Goal: Task Accomplishment & Management: Complete application form

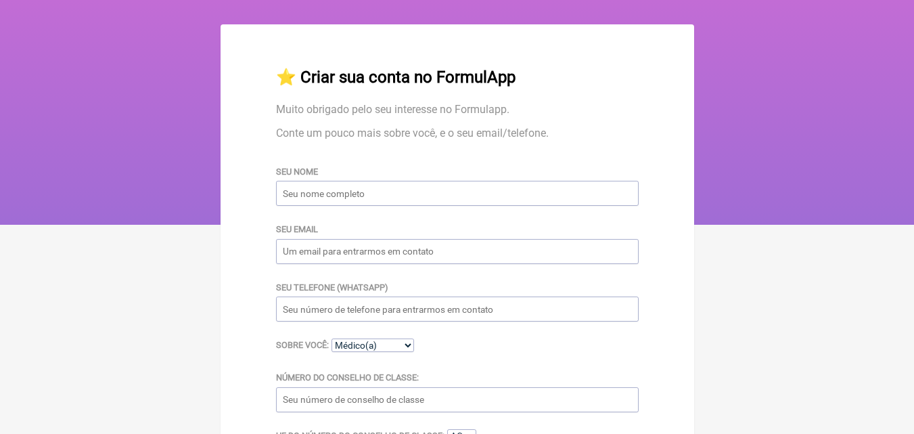
scroll to position [25, 0]
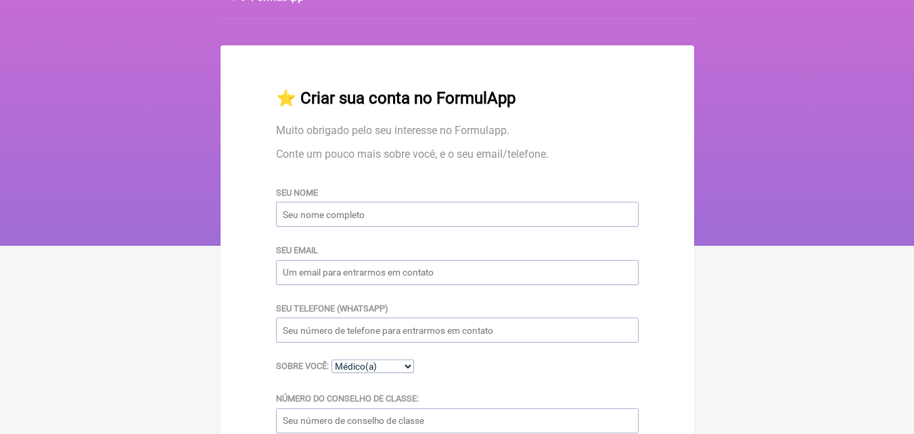
click at [300, 219] on input "Seu nome" at bounding box center [457, 214] width 363 height 25
click at [409, 368] on select "Médico(a) Nutricionista Farmaceutico(a) Biomédica(o) Fisioterapeuta Enfermeira(…" at bounding box center [373, 366] width 83 height 14
select select "Farmaceutico(a)"
click at [332, 361] on select "Médico(a) Nutricionista Farmaceutico(a) Biomédica(o) Fisioterapeuta Enfermeira(…" at bounding box center [373, 366] width 83 height 14
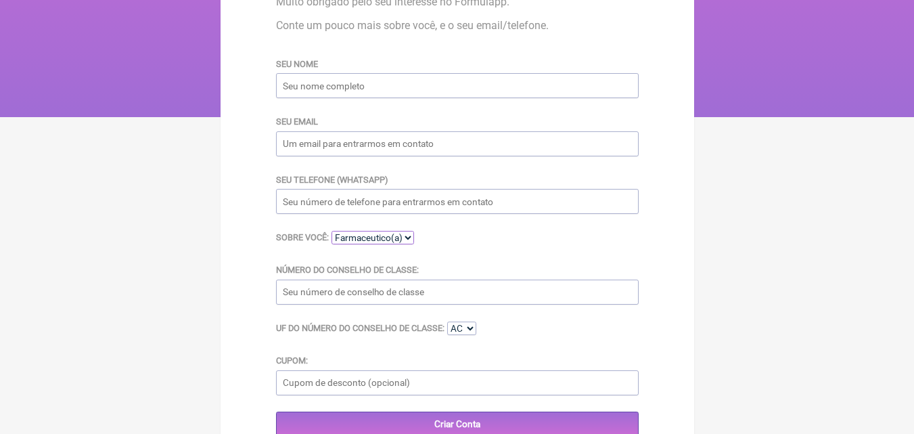
scroll to position [160, 0]
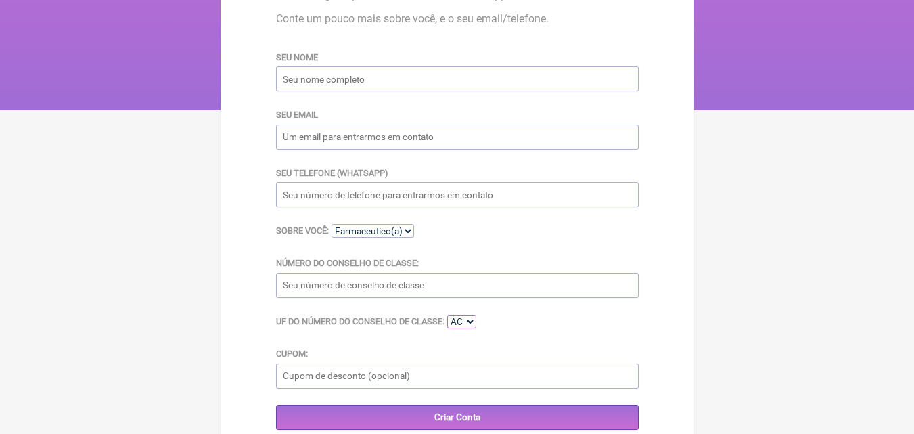
click at [472, 321] on select "AC AL AP AM BA CE DF ES GO MA MT MS MG PA PB PR PE PI RJ RN RS RO RR SC SP SE TO" at bounding box center [461, 322] width 29 height 14
select select "RJ"
click at [449, 317] on select "AC AL AP AM BA CE DF ES GO MA MT MS MG PA PB PR PE PI RJ RN RS RO RR SC SP SE TO" at bounding box center [461, 322] width 29 height 14
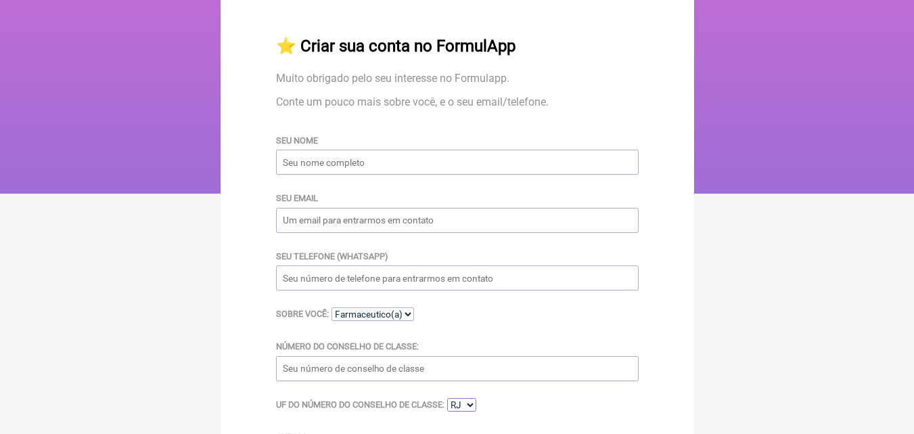
scroll to position [0, 0]
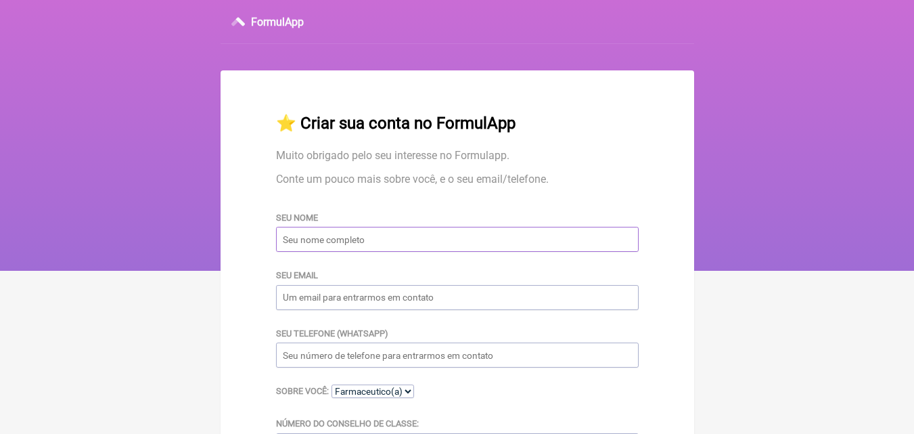
click at [355, 246] on input "Seu nome" at bounding box center [457, 239] width 363 height 25
click at [284, 243] on input "Seu nome" at bounding box center [457, 239] width 363 height 25
type input "r"
type input "[PERSON_NAME]"
click at [298, 298] on input "Seu email" at bounding box center [457, 297] width 363 height 25
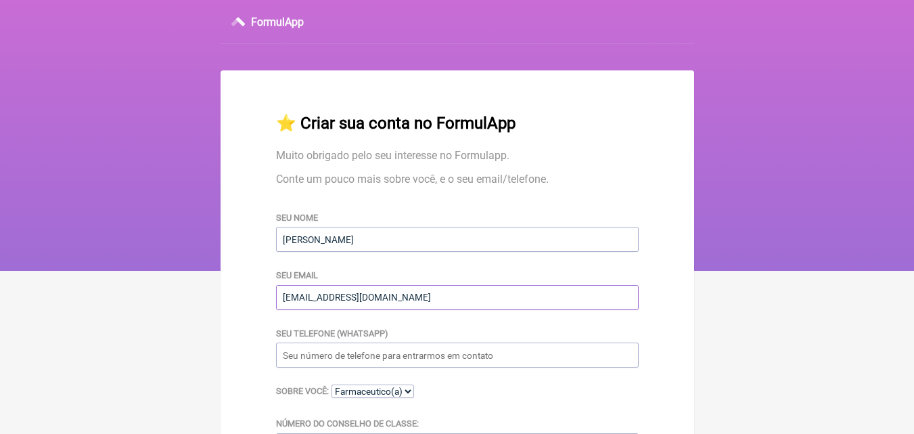
type input "[EMAIL_ADDRESS][DOMAIN_NAME]"
click at [294, 359] on input "Seu telefone (WhatsApp)" at bounding box center [457, 354] width 363 height 25
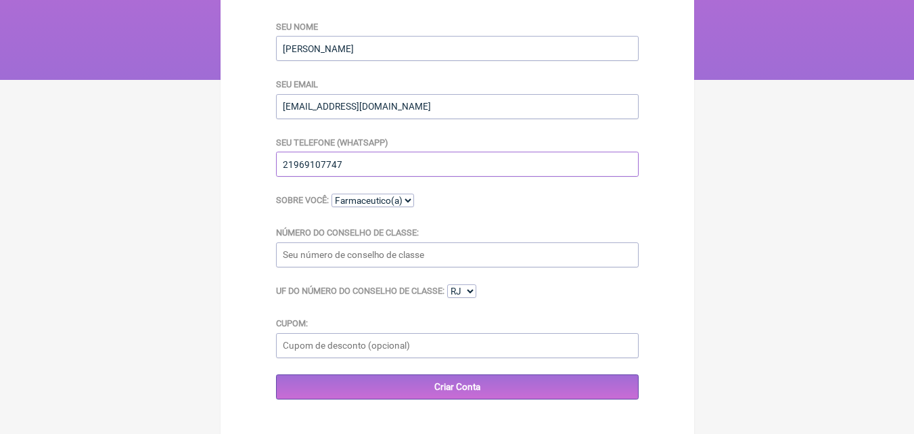
scroll to position [203, 0]
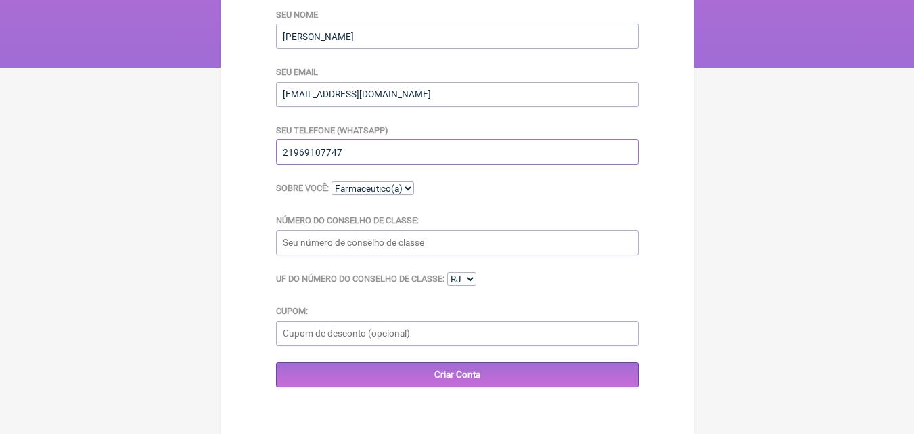
type input "21969107747"
click at [290, 246] on input "Número do Conselho de Classe:" at bounding box center [457, 242] width 363 height 25
click at [304, 242] on input "crf rj 3436" at bounding box center [457, 242] width 363 height 25
type input "CRF-RJ 3436"
click at [399, 342] on input "Cupom:" at bounding box center [457, 333] width 363 height 25
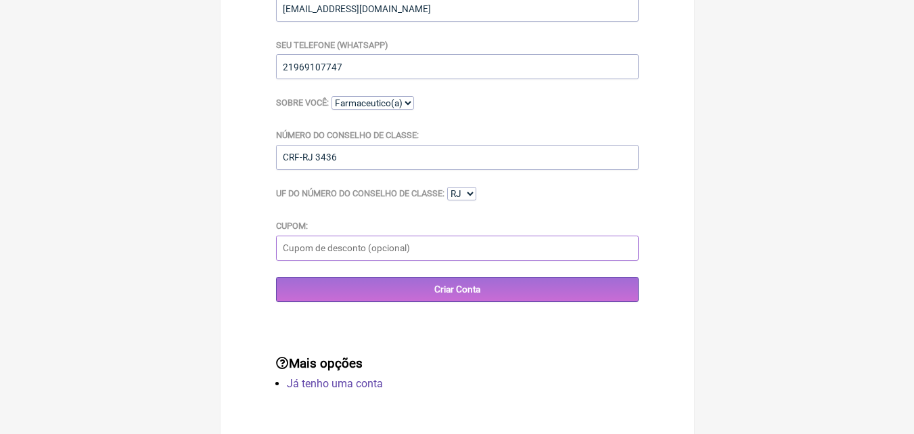
scroll to position [296, 0]
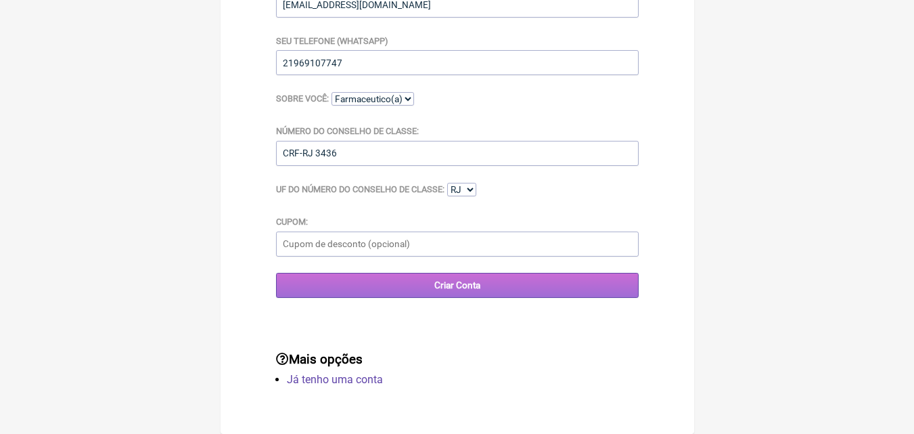
click at [447, 284] on input "Criar Conta" at bounding box center [457, 285] width 363 height 25
